Goal: Find specific page/section: Find specific page/section

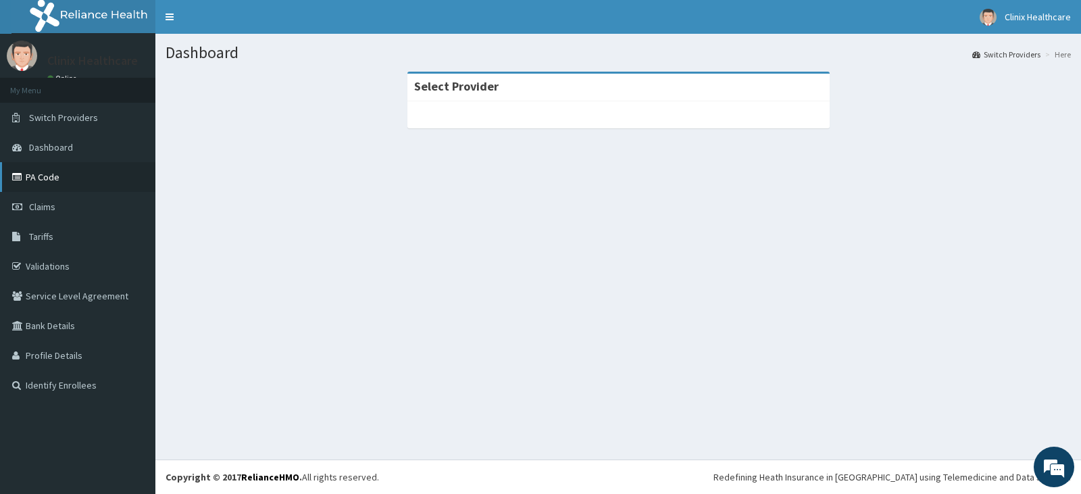
click at [50, 176] on link "PA Code" at bounding box center [77, 177] width 155 height 30
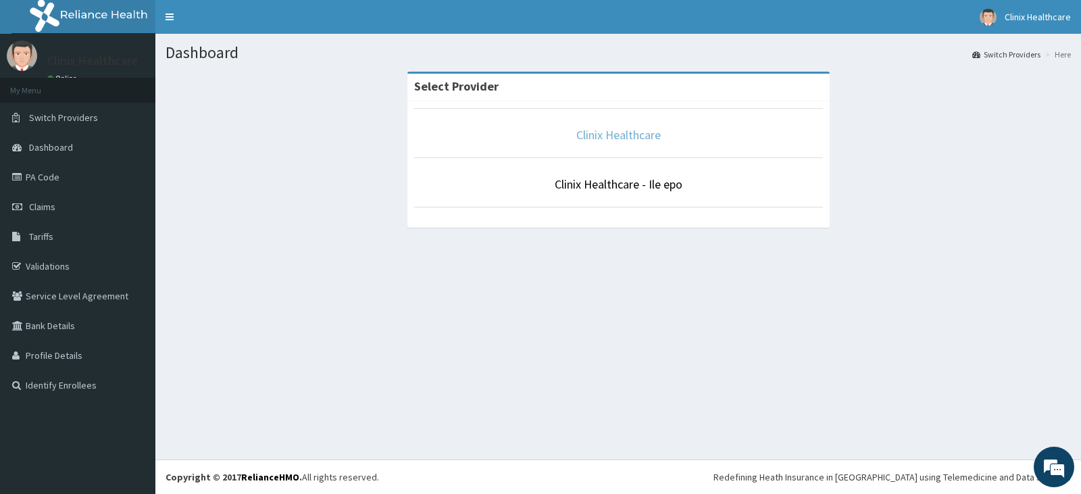
click at [637, 132] on link "Clinix Healthcare" at bounding box center [618, 135] width 84 height 16
